Goal: Transaction & Acquisition: Download file/media

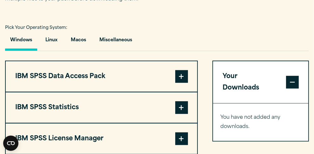
scroll to position [440, 0]
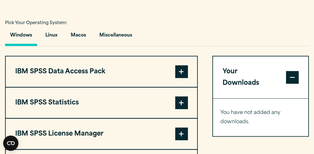
click at [181, 112] on button "IBM SPSS Statistics" at bounding box center [102, 103] width 192 height 30
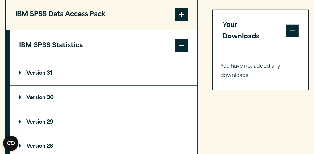
scroll to position [500, 0]
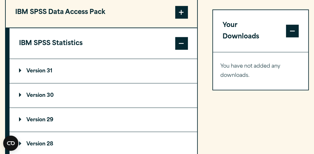
click at [157, 71] on summary "Version 31" at bounding box center [104, 71] width 188 height 24
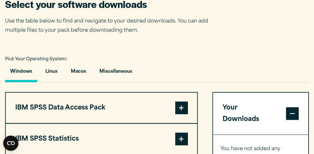
scroll to position [539, 0]
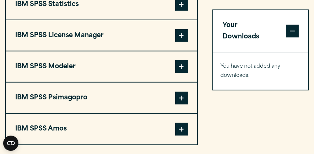
click at [179, 9] on span at bounding box center [181, 4] width 13 height 13
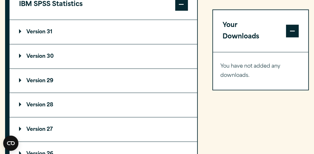
click at [133, 82] on summary "Version 29" at bounding box center [104, 81] width 188 height 24
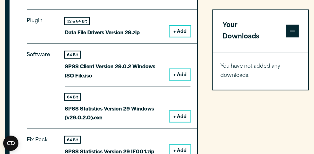
scroll to position [628, 0]
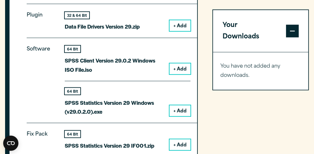
click at [181, 112] on button "+ Add" at bounding box center [180, 110] width 21 height 11
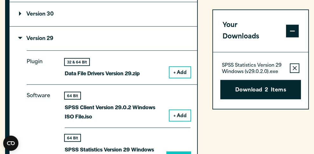
scroll to position [522, 0]
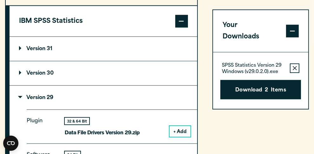
click at [22, 48] on p "Version 31" at bounding box center [35, 48] width 33 height 5
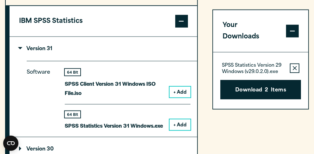
click at [294, 26] on span at bounding box center [292, 31] width 13 height 13
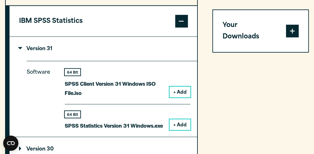
click at [294, 26] on span at bounding box center [292, 31] width 13 height 13
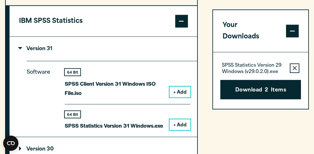
click at [297, 64] on button "Remove this item from your software download list" at bounding box center [295, 69] width 10 height 10
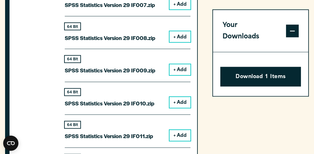
scroll to position [1040, 0]
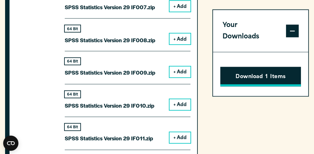
click at [266, 70] on button "Download 1 Items" at bounding box center [260, 77] width 81 height 20
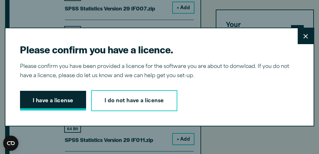
click at [44, 105] on button "I have a license" at bounding box center [53, 101] width 66 height 20
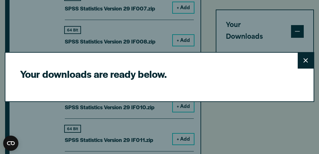
click at [303, 65] on button "Close" at bounding box center [306, 61] width 16 height 16
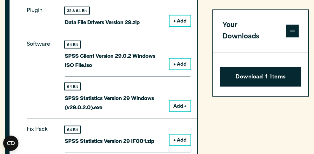
scroll to position [651, 0]
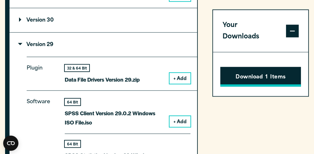
click at [268, 73] on span "1" at bounding box center [267, 77] width 2 height 8
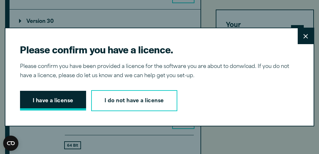
click at [68, 98] on button "I have a license" at bounding box center [53, 101] width 66 height 20
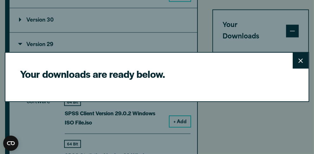
click at [304, 65] on button "Close" at bounding box center [301, 61] width 16 height 16
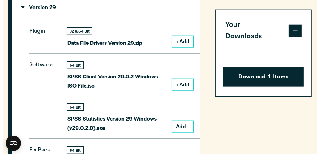
scroll to position [685, 0]
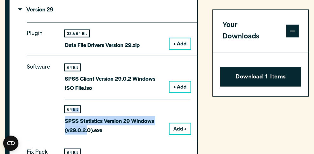
drag, startPoint x: 71, startPoint y: 110, endPoint x: 87, endPoint y: 128, distance: 24.6
click at [87, 128] on div "64 Bit SPSS Statistics Version 29 Windows (v29.0.2.0).exe" at bounding box center [115, 120] width 100 height 28
click at [87, 128] on p "SPSS Statistics Version 29 Windows (v29.0.2.0).exe" at bounding box center [115, 125] width 100 height 18
click at [111, 124] on p "SPSS Statistics Version 29 Windows (v29.0.2.0).exe" at bounding box center [115, 125] width 100 height 18
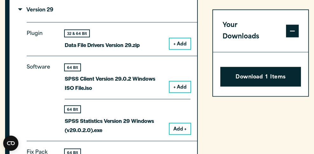
click at [111, 124] on p "SPSS Statistics Version 29 Windows (v29.0.2.0).exe" at bounding box center [115, 125] width 100 height 18
drag, startPoint x: 134, startPoint y: 125, endPoint x: 179, endPoint y: 132, distance: 45.7
click at [179, 132] on button "Add +" at bounding box center [180, 129] width 21 height 11
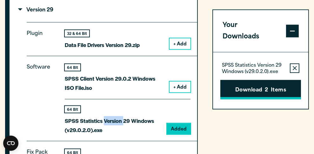
click at [253, 80] on button "Download 2 Items" at bounding box center [260, 90] width 81 height 20
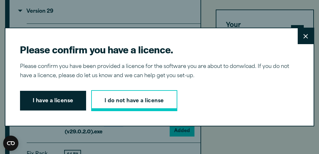
click at [131, 99] on link "I do not have a license" at bounding box center [134, 100] width 86 height 21
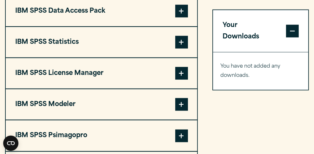
scroll to position [505, 0]
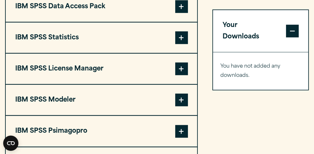
click at [181, 36] on span at bounding box center [181, 37] width 13 height 13
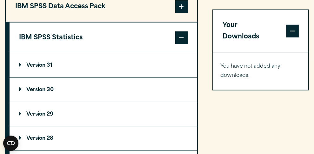
click at [168, 115] on summary "Version 29" at bounding box center [104, 114] width 188 height 24
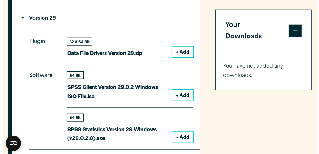
scroll to position [607, 0]
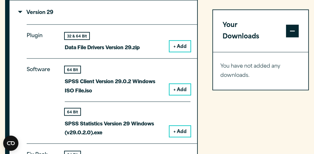
click at [181, 131] on button "+ Add" at bounding box center [180, 131] width 21 height 11
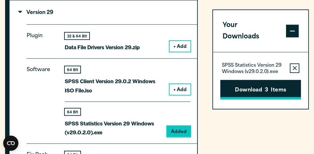
click at [261, 80] on button "Download 3 Items" at bounding box center [260, 90] width 81 height 20
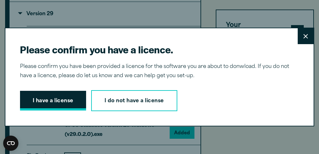
click at [54, 98] on button "I have a license" at bounding box center [53, 101] width 66 height 20
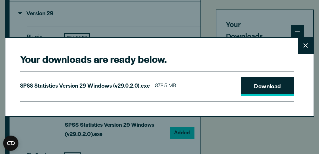
click at [250, 87] on link "Download" at bounding box center [267, 87] width 53 height 20
